Goal: Task Accomplishment & Management: Complete application form

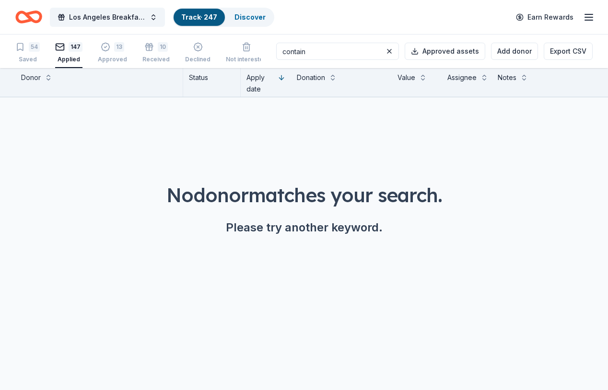
click at [194, 17] on link "Track · 247" at bounding box center [199, 17] width 36 height 8
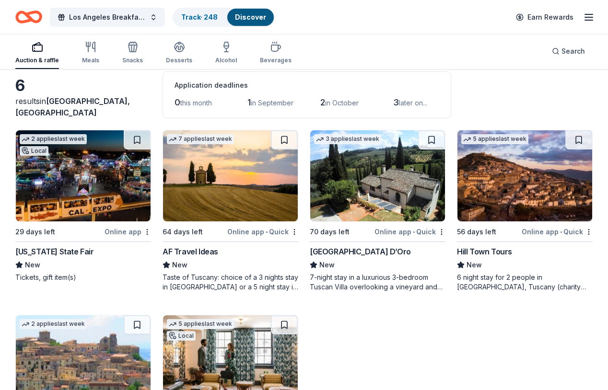
scroll to position [46, 0]
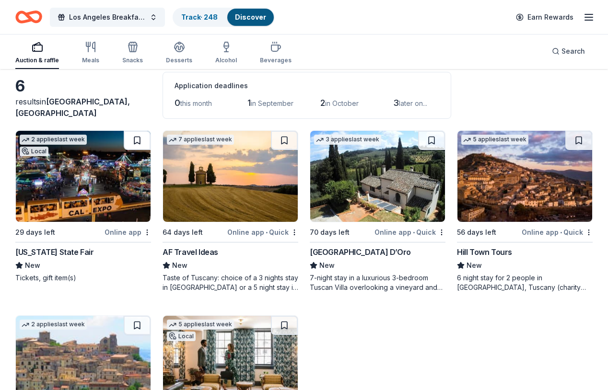
click at [137, 138] on button at bounding box center [137, 140] width 27 height 19
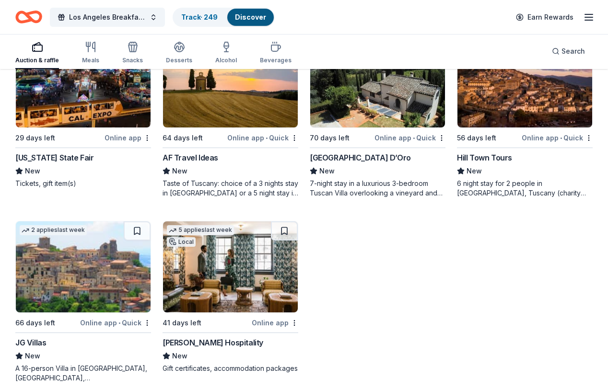
scroll to position [142, 0]
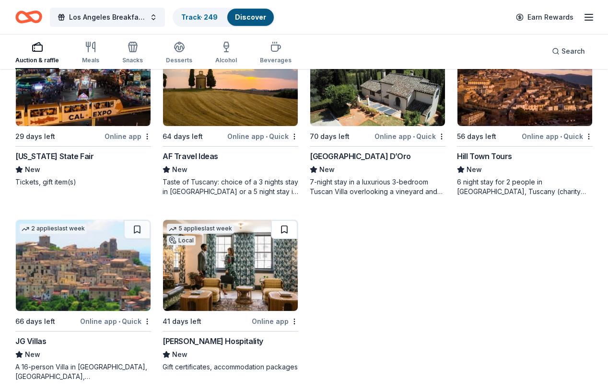
click at [287, 225] on button at bounding box center [284, 229] width 27 height 19
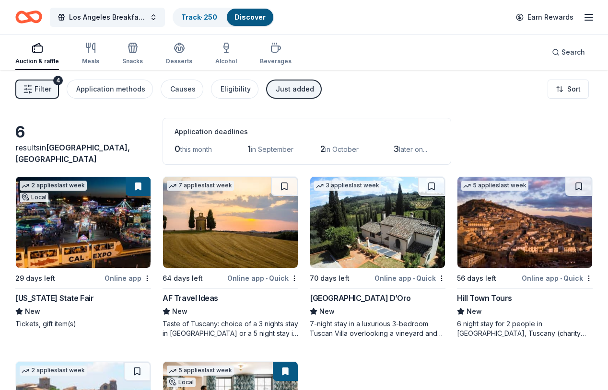
scroll to position [0, 0]
click at [287, 88] on div "Just added" at bounding box center [295, 89] width 38 height 12
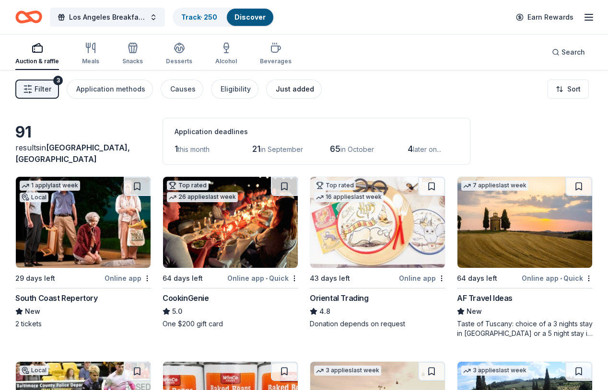
click at [287, 88] on div "Just added" at bounding box center [295, 89] width 38 height 12
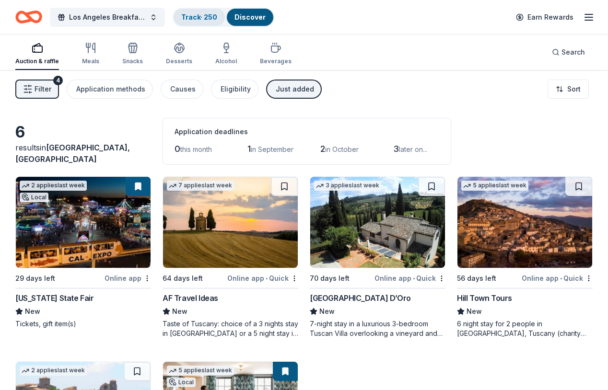
click at [206, 15] on link "Track · 250" at bounding box center [199, 17] width 36 height 8
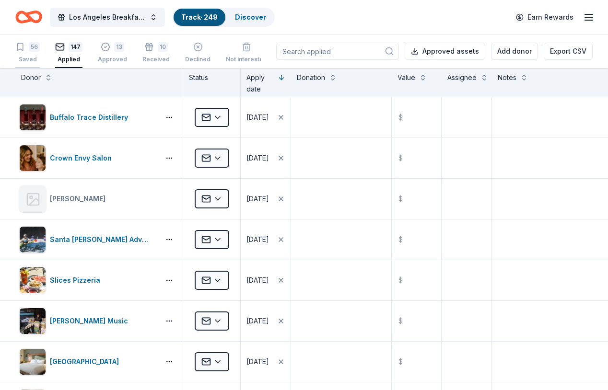
click at [32, 53] on div "56 Saved" at bounding box center [27, 52] width 24 height 21
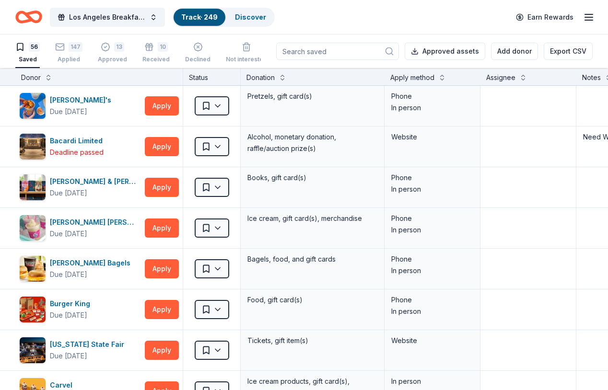
click at [323, 52] on input at bounding box center [337, 51] width 123 height 17
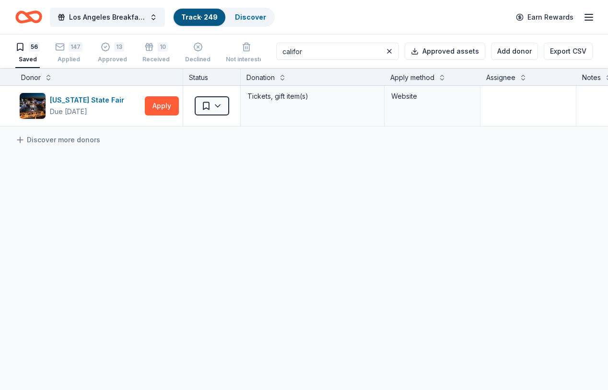
type input "[US_STATE]"
drag, startPoint x: 290, startPoint y: 67, endPoint x: 158, endPoint y: 102, distance: 136.4
click at [158, 102] on button "Apply" at bounding box center [162, 105] width 34 height 19
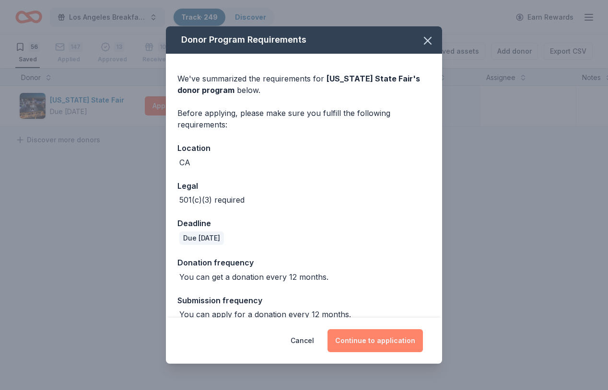
click at [373, 342] on button "Continue to application" at bounding box center [375, 340] width 95 height 23
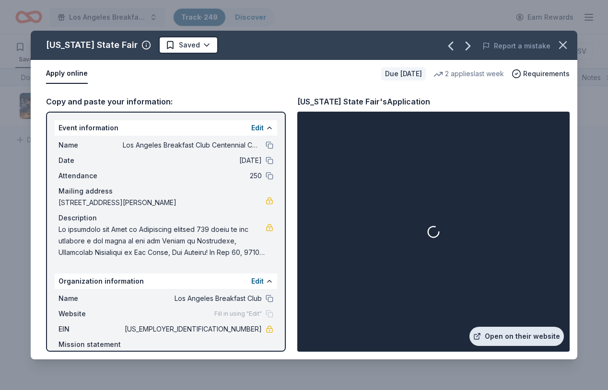
click at [504, 332] on link "Open on their website" at bounding box center [516, 336] width 94 height 19
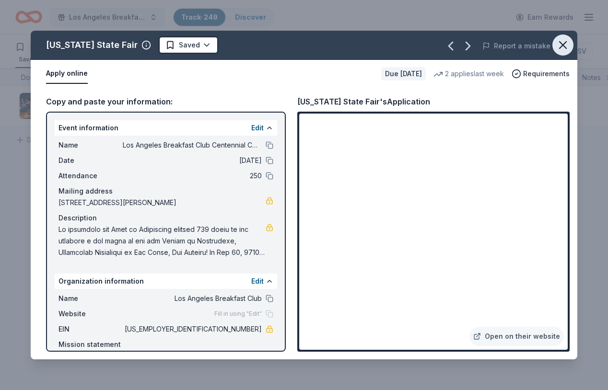
click at [562, 42] on icon "button" at bounding box center [562, 44] width 13 height 13
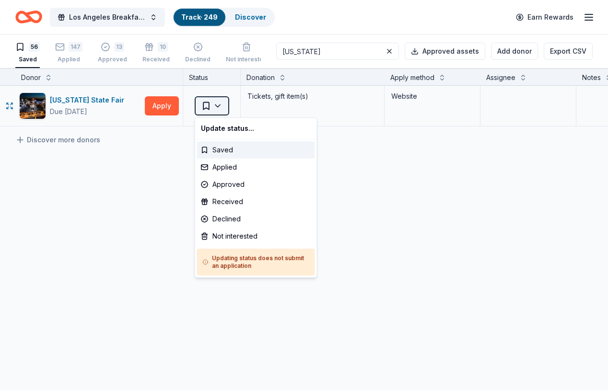
click at [218, 105] on html "Los Angeles Breakfast Club Centennial Celebration Track · 249 Discover Earn Rew…" at bounding box center [304, 195] width 608 height 390
click at [220, 168] on div "Applied" at bounding box center [256, 167] width 118 height 17
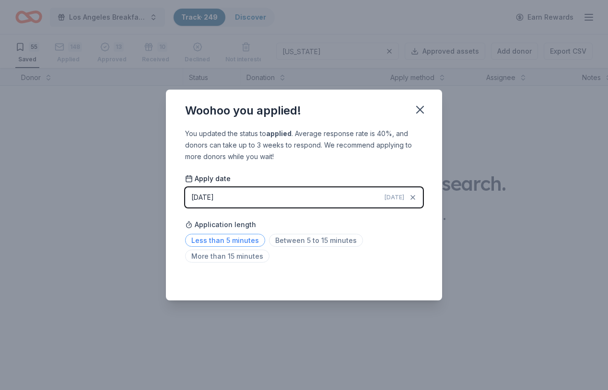
click at [228, 238] on span "Less than 5 minutes" at bounding box center [225, 240] width 80 height 13
click at [421, 107] on icon "button" at bounding box center [419, 109] width 13 height 13
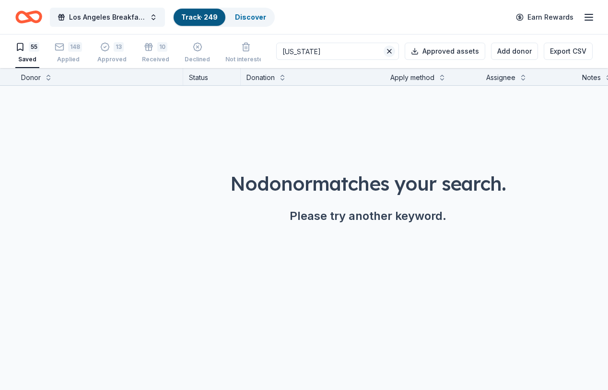
click at [392, 52] on button at bounding box center [390, 52] width 12 height 12
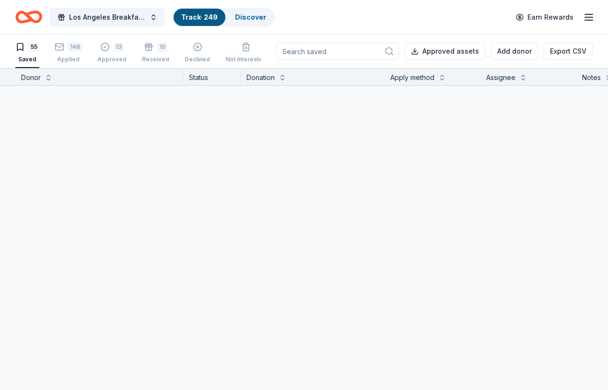
click at [351, 52] on input at bounding box center [337, 51] width 123 height 17
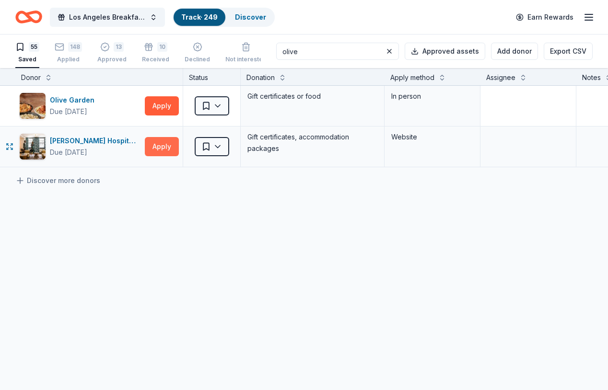
type input "olive"
click at [167, 148] on button "Apply" at bounding box center [162, 146] width 34 height 19
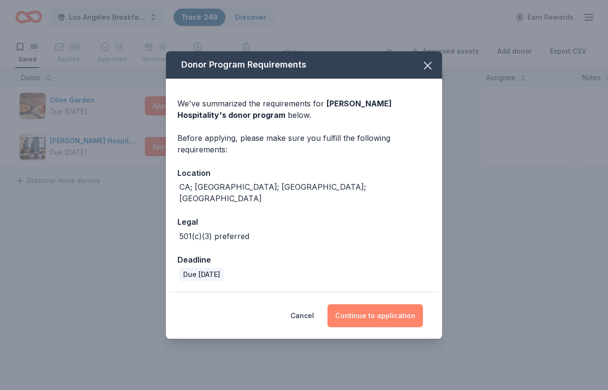
click at [377, 306] on button "Continue to application" at bounding box center [375, 316] width 95 height 23
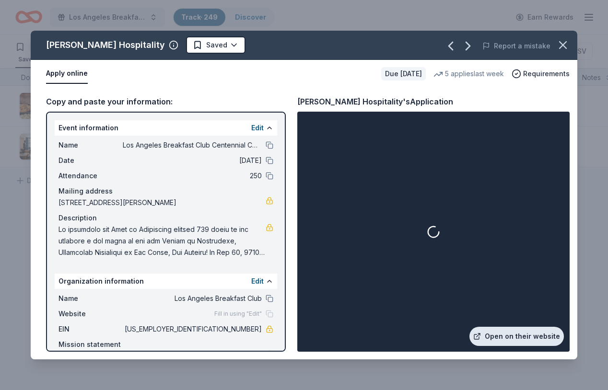
click at [515, 337] on link "Open on their website" at bounding box center [516, 336] width 94 height 19
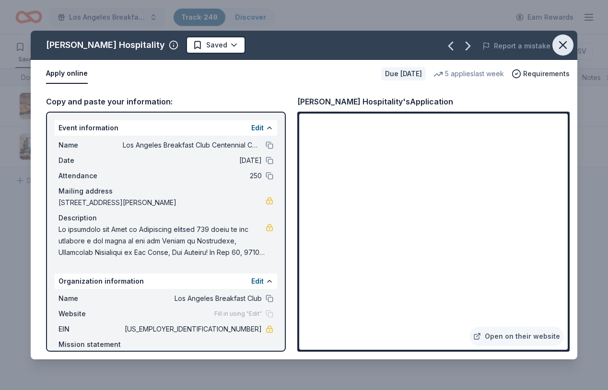
click at [563, 47] on icon "button" at bounding box center [562, 44] width 13 height 13
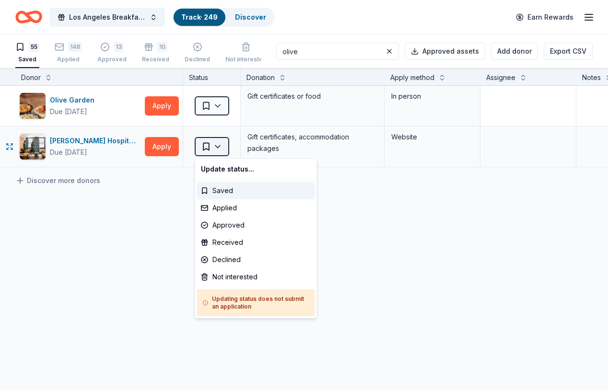
click at [217, 147] on html "Los Angeles Breakfast Club Centennial Celebration Track · 249 Discover Earn Rew…" at bounding box center [304, 195] width 608 height 390
click at [225, 207] on div "Applied" at bounding box center [256, 207] width 118 height 17
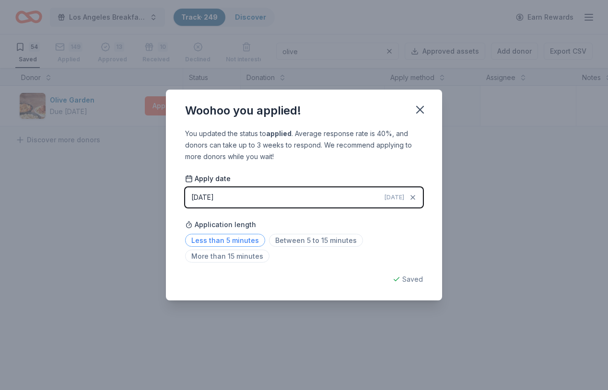
click at [234, 239] on span "Less than 5 minutes" at bounding box center [225, 240] width 80 height 13
click at [423, 109] on icon "button" at bounding box center [419, 109] width 13 height 13
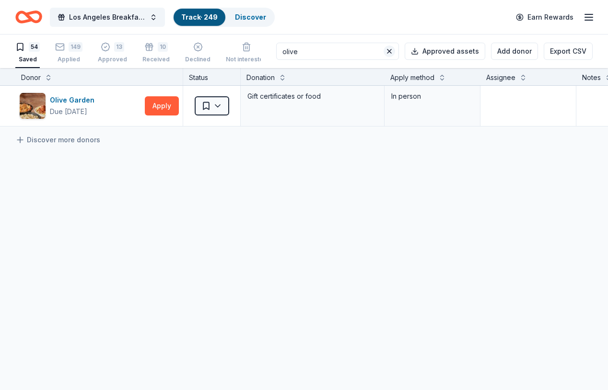
click at [393, 51] on button at bounding box center [390, 52] width 12 height 12
